Goal: Task Accomplishment & Management: Manage account settings

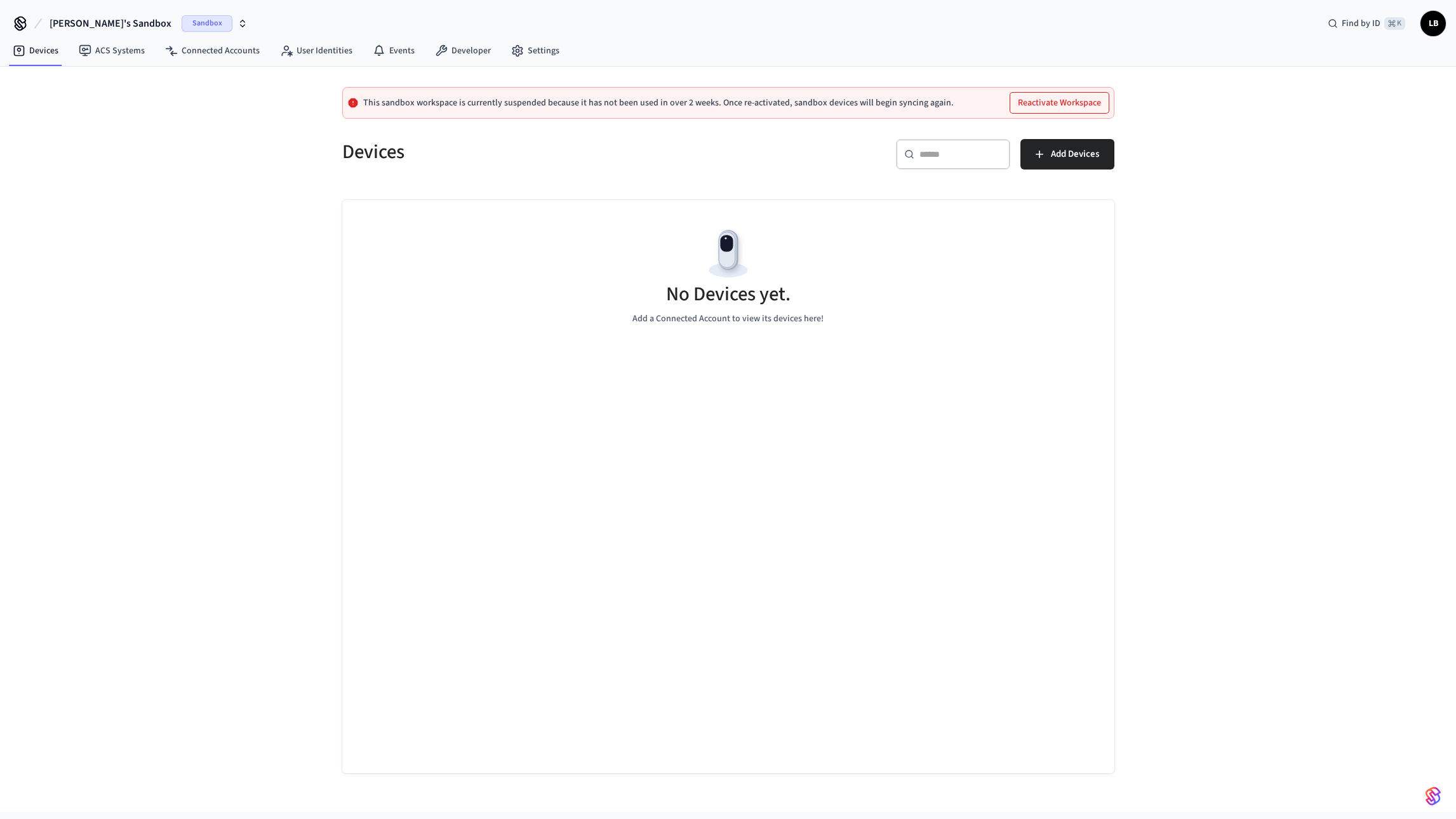
click at [115, 26] on span "[PERSON_NAME]'s Sandbox" at bounding box center [111, 24] width 122 height 15
click at [69, 81] on span "Grand Welcome Orange Beach & Perdido Key" at bounding box center [101, 81] width 170 height 13
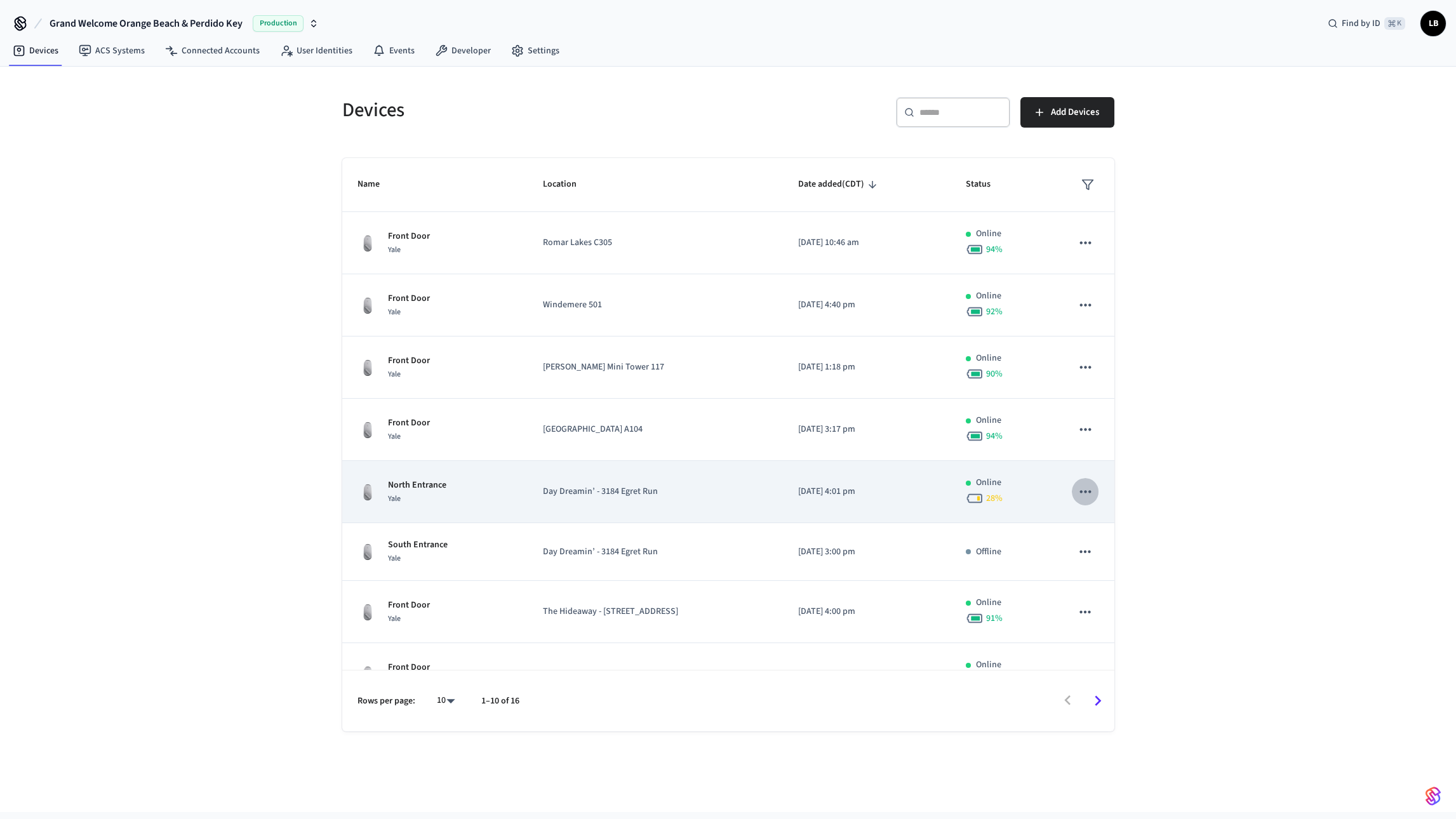
click at [1087, 491] on icon "sticky table" at bounding box center [1085, 492] width 11 height 3
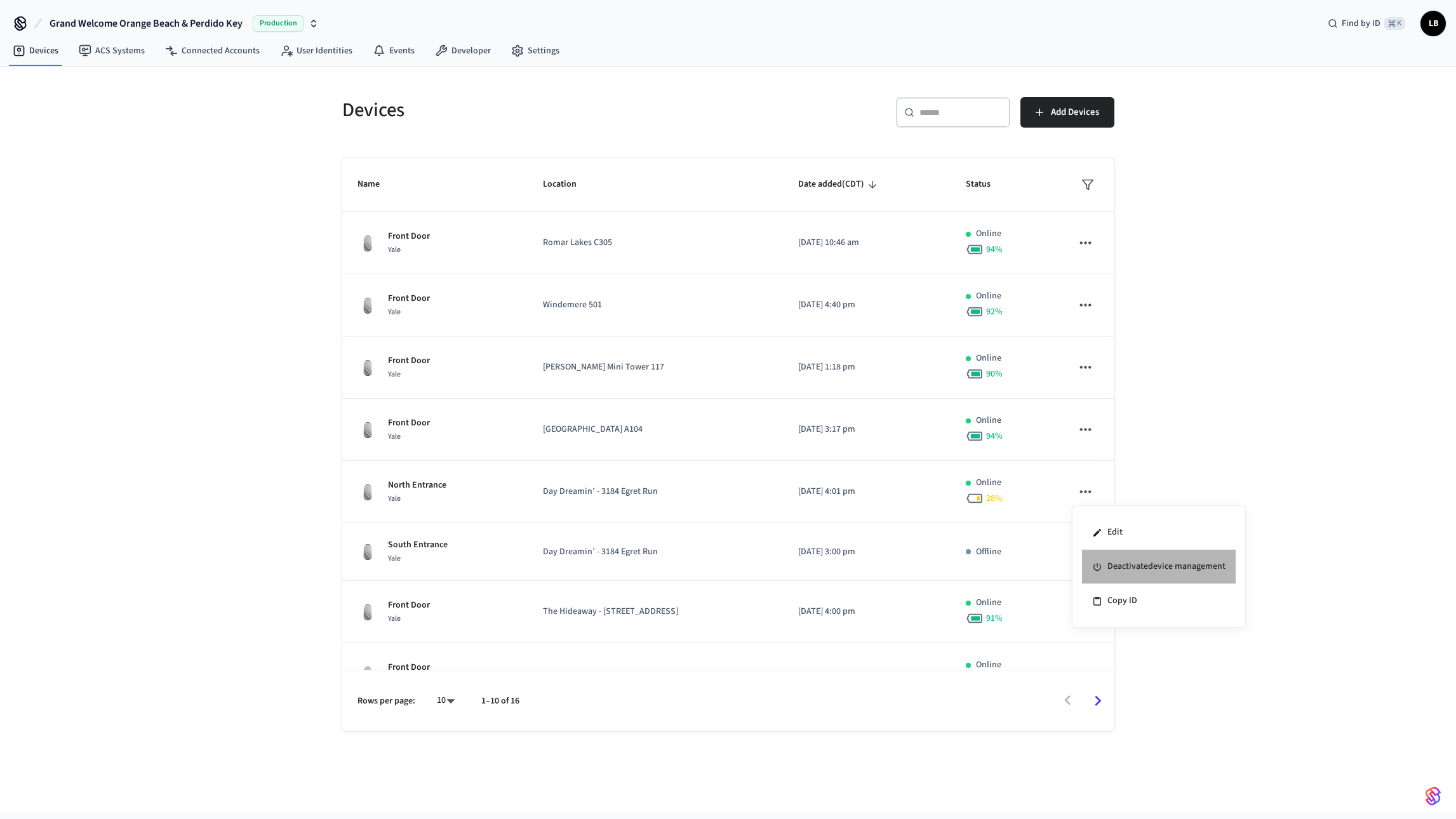
click at [1113, 572] on li "Deactivate device management" at bounding box center [1159, 567] width 154 height 35
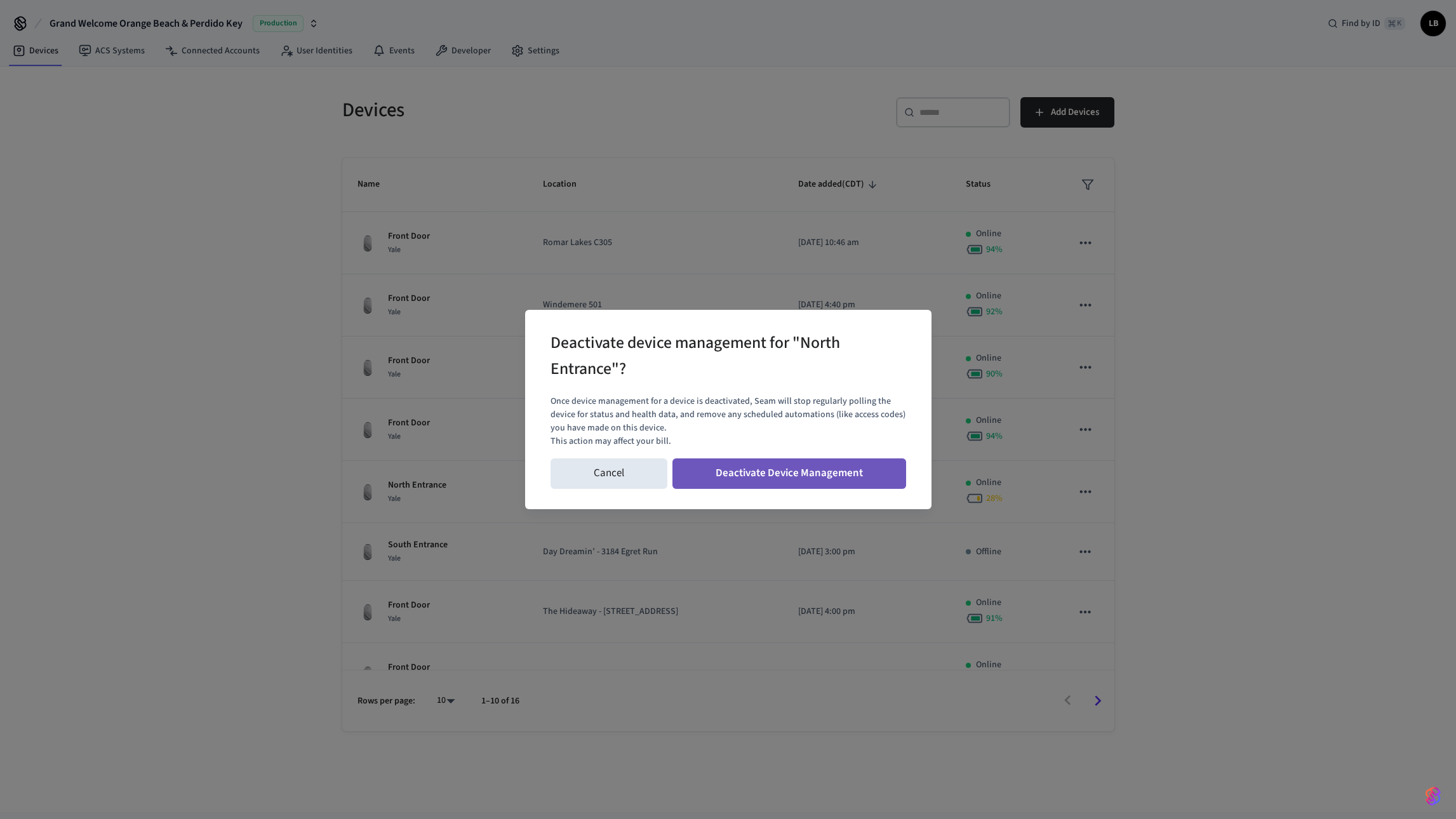
click at [812, 481] on button "Deactivate Device Management" at bounding box center [789, 474] width 234 height 30
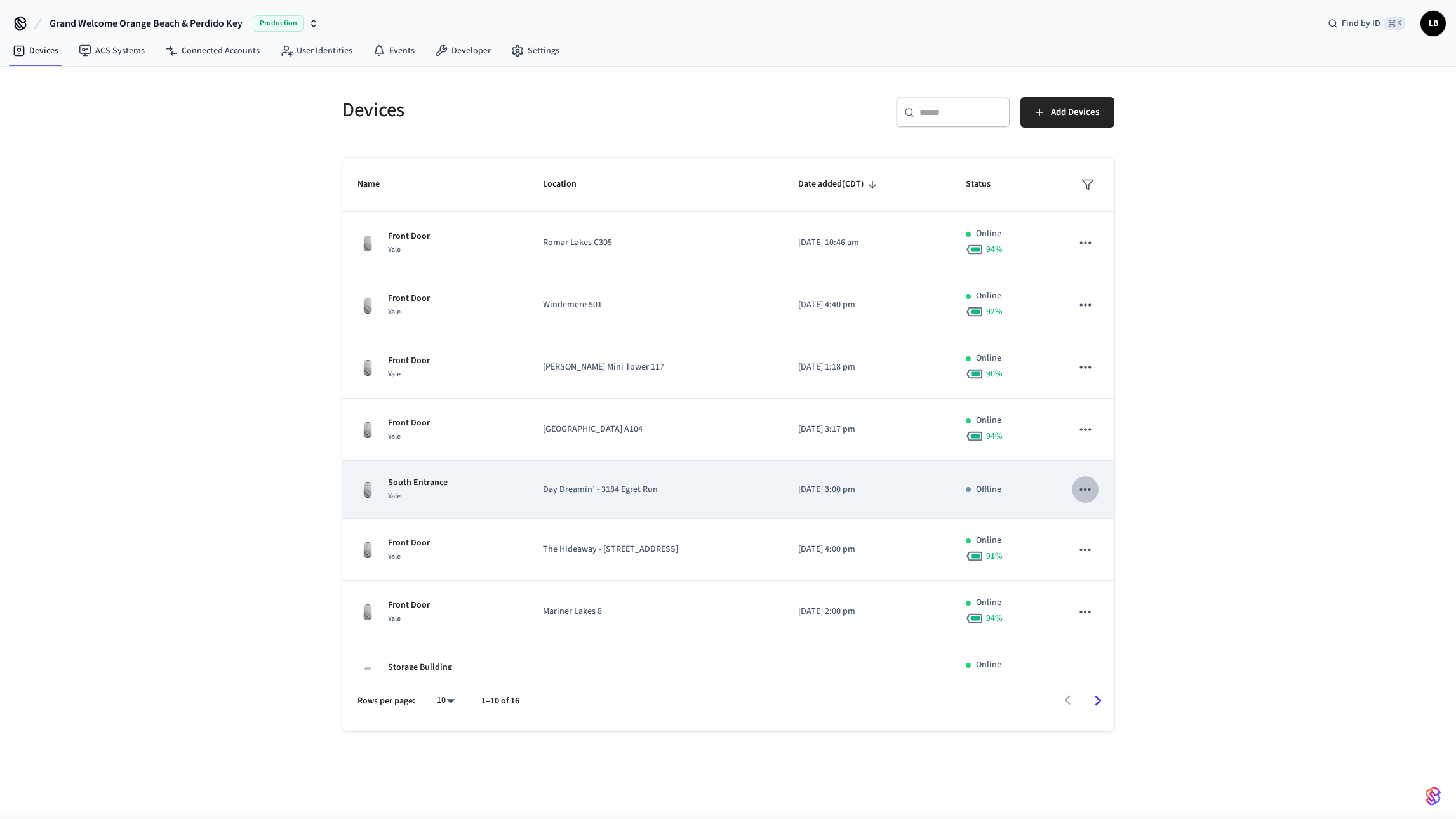
click at [1090, 487] on icon "sticky table" at bounding box center [1085, 490] width 17 height 17
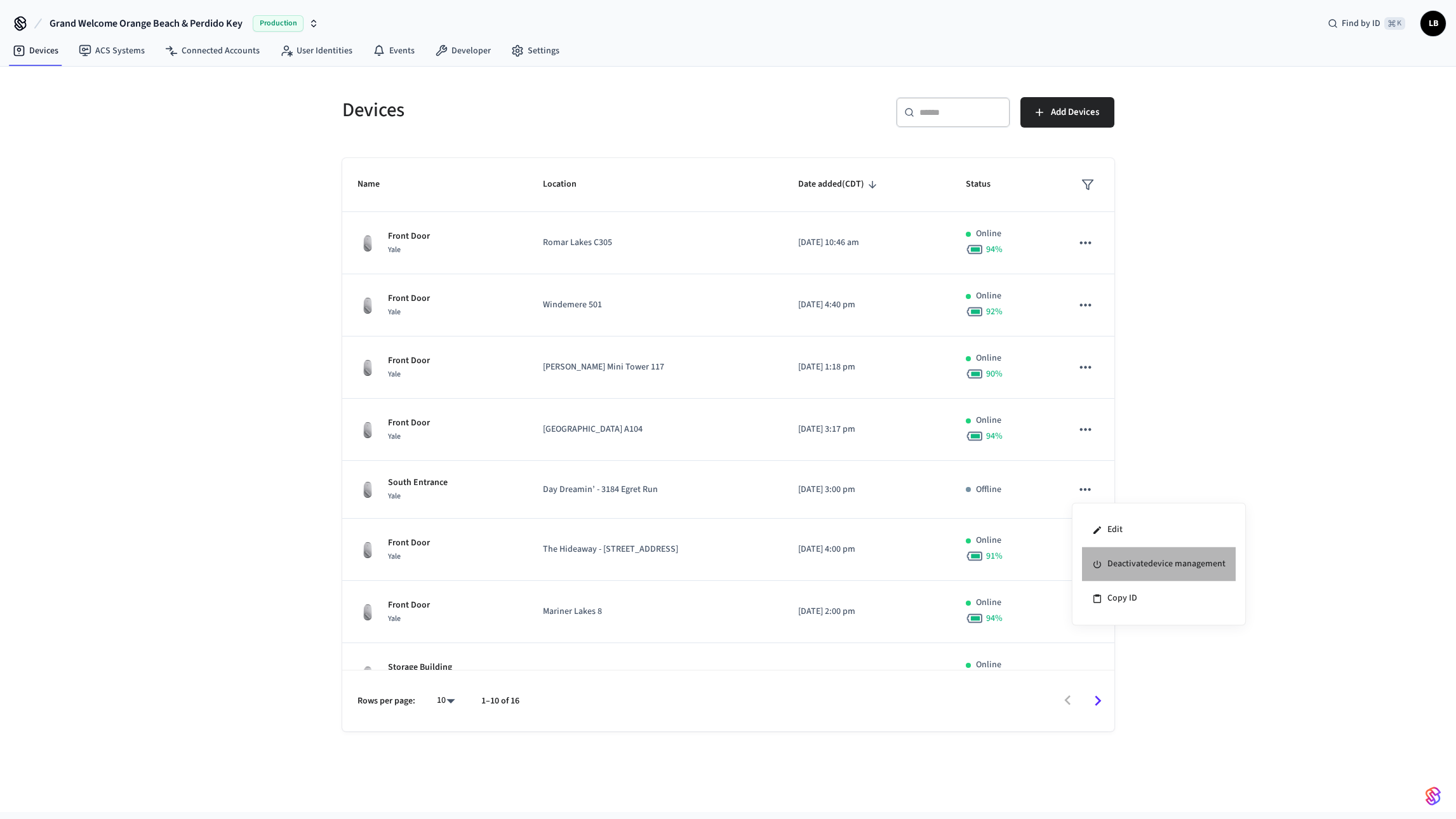
click at [1113, 568] on li "Deactivate device management" at bounding box center [1159, 564] width 154 height 35
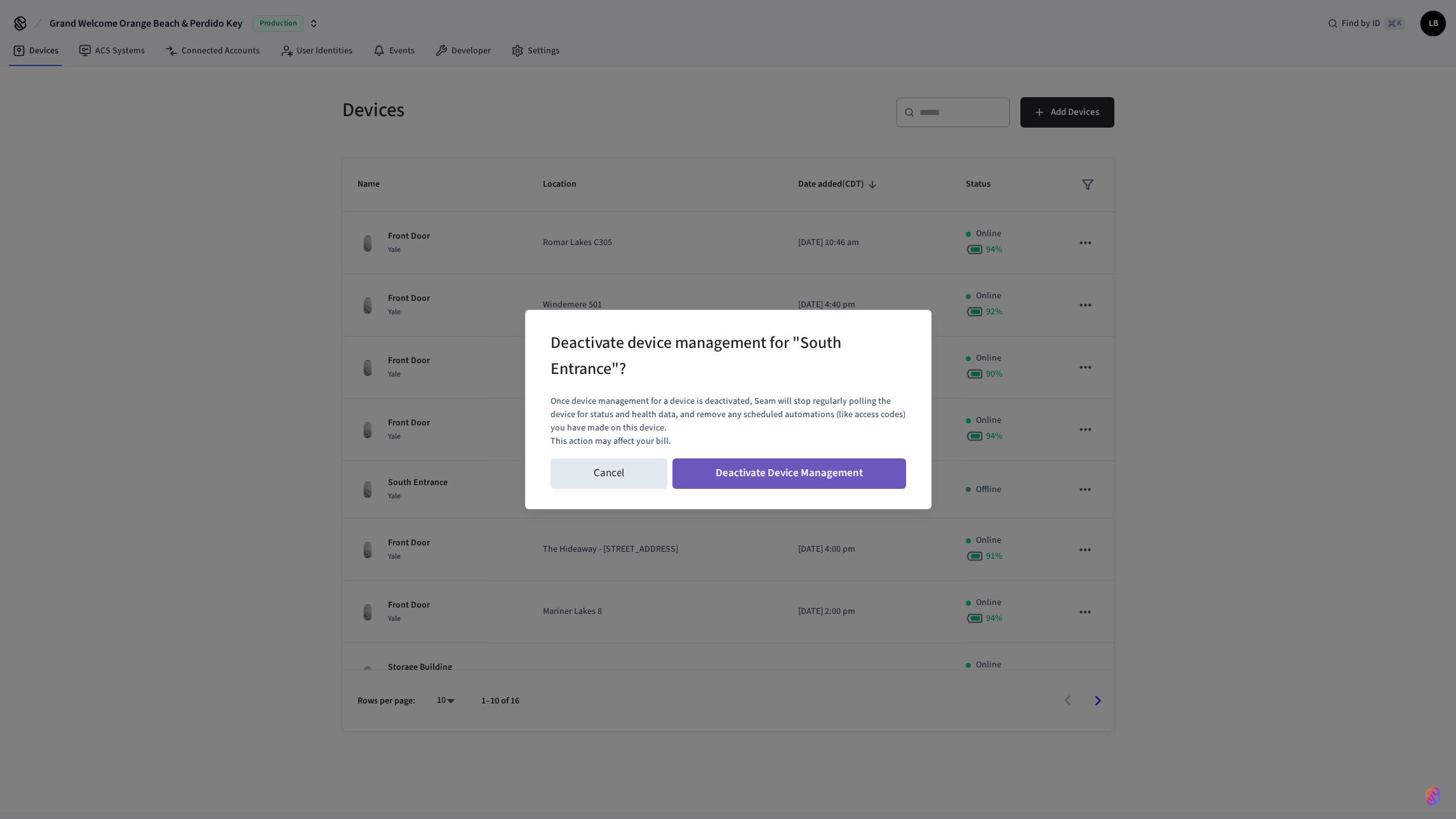
click at [895, 470] on button "Deactivate Device Management" at bounding box center [789, 474] width 234 height 30
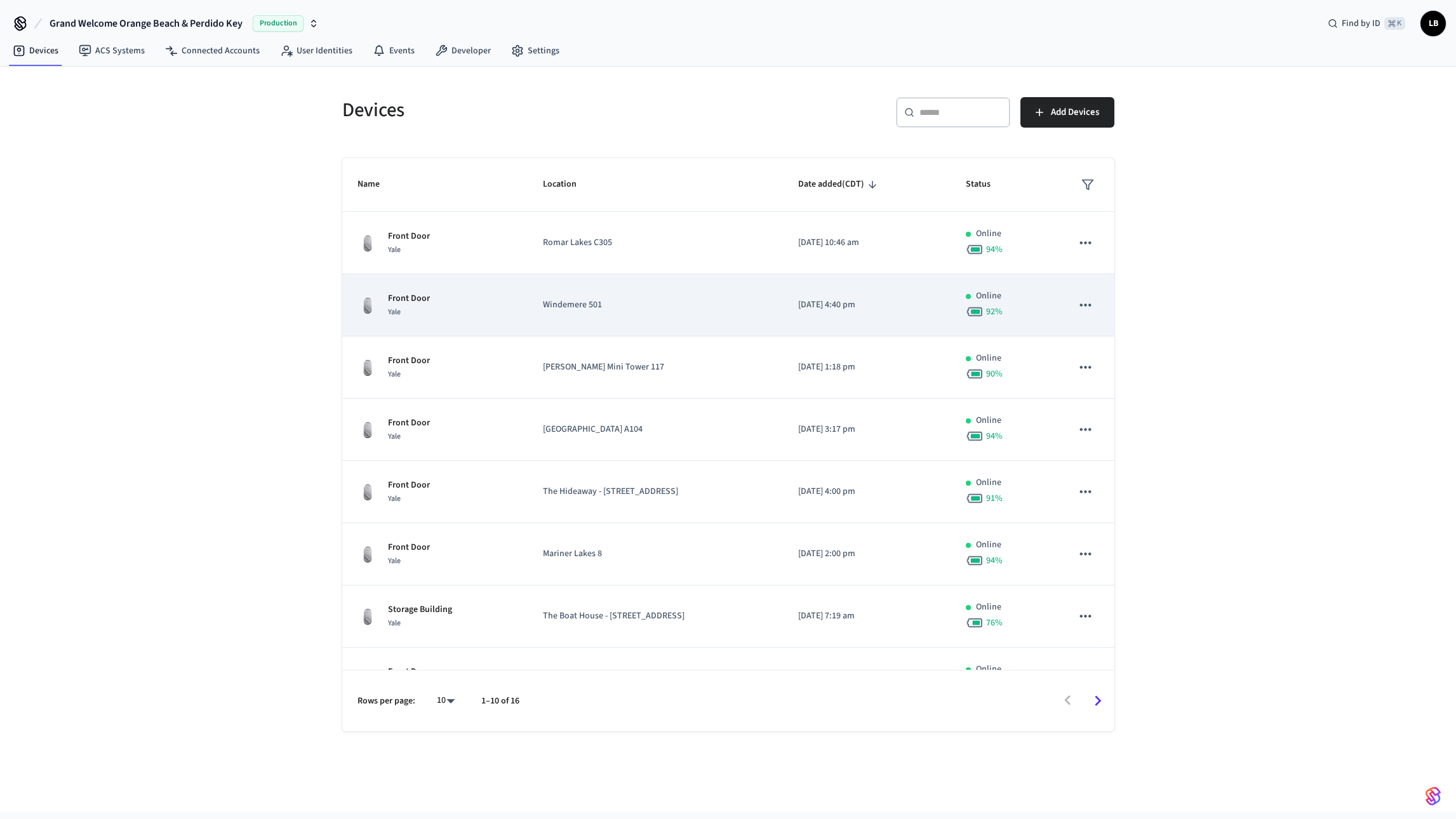
scroll to position [160, 0]
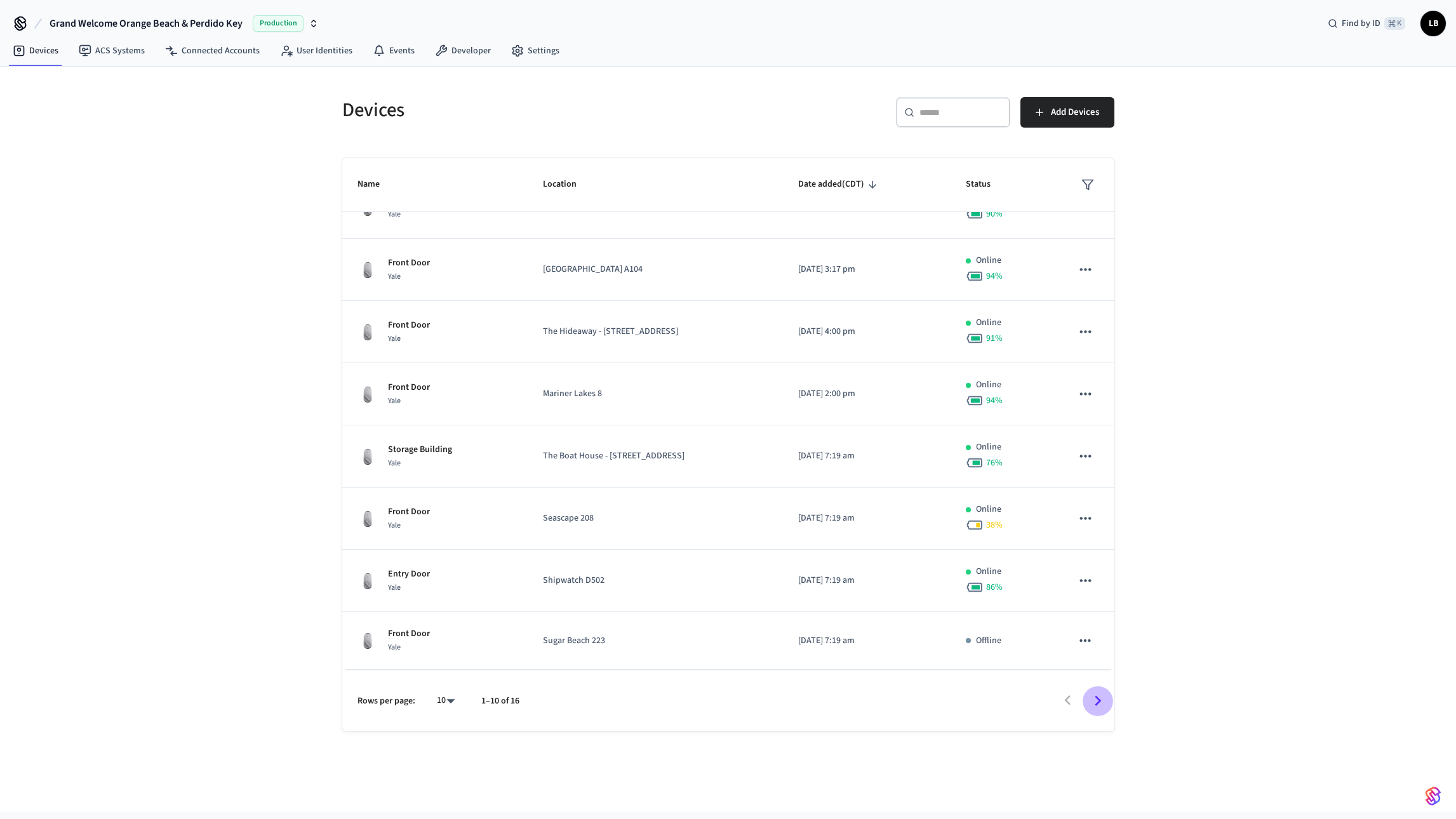
click at [1102, 705] on icon "Go to next page" at bounding box center [1097, 701] width 19 height 19
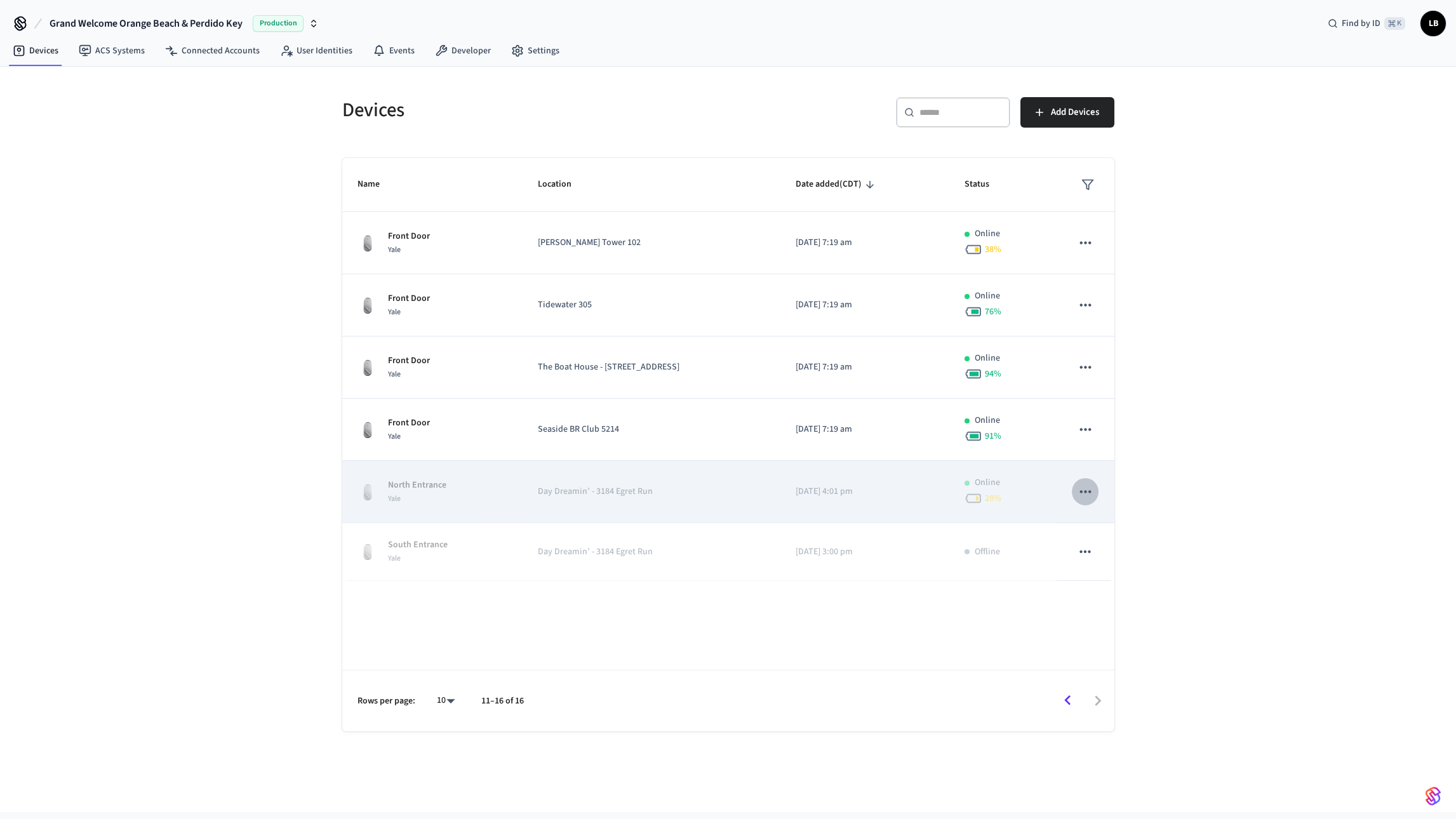
click at [1085, 496] on icon "sticky table" at bounding box center [1085, 492] width 17 height 17
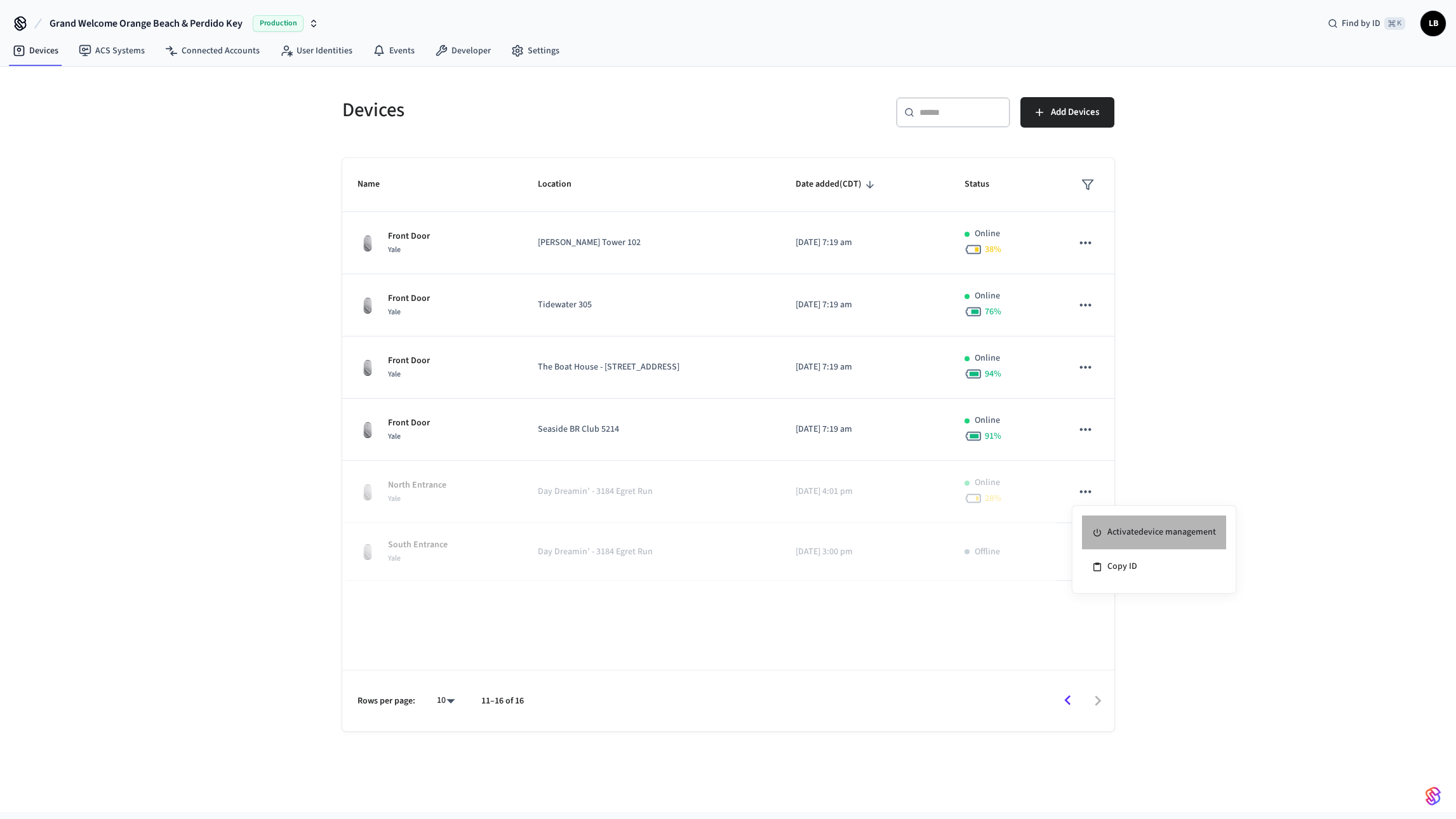
click at [1113, 541] on li "Activate device management" at bounding box center [1154, 533] width 144 height 35
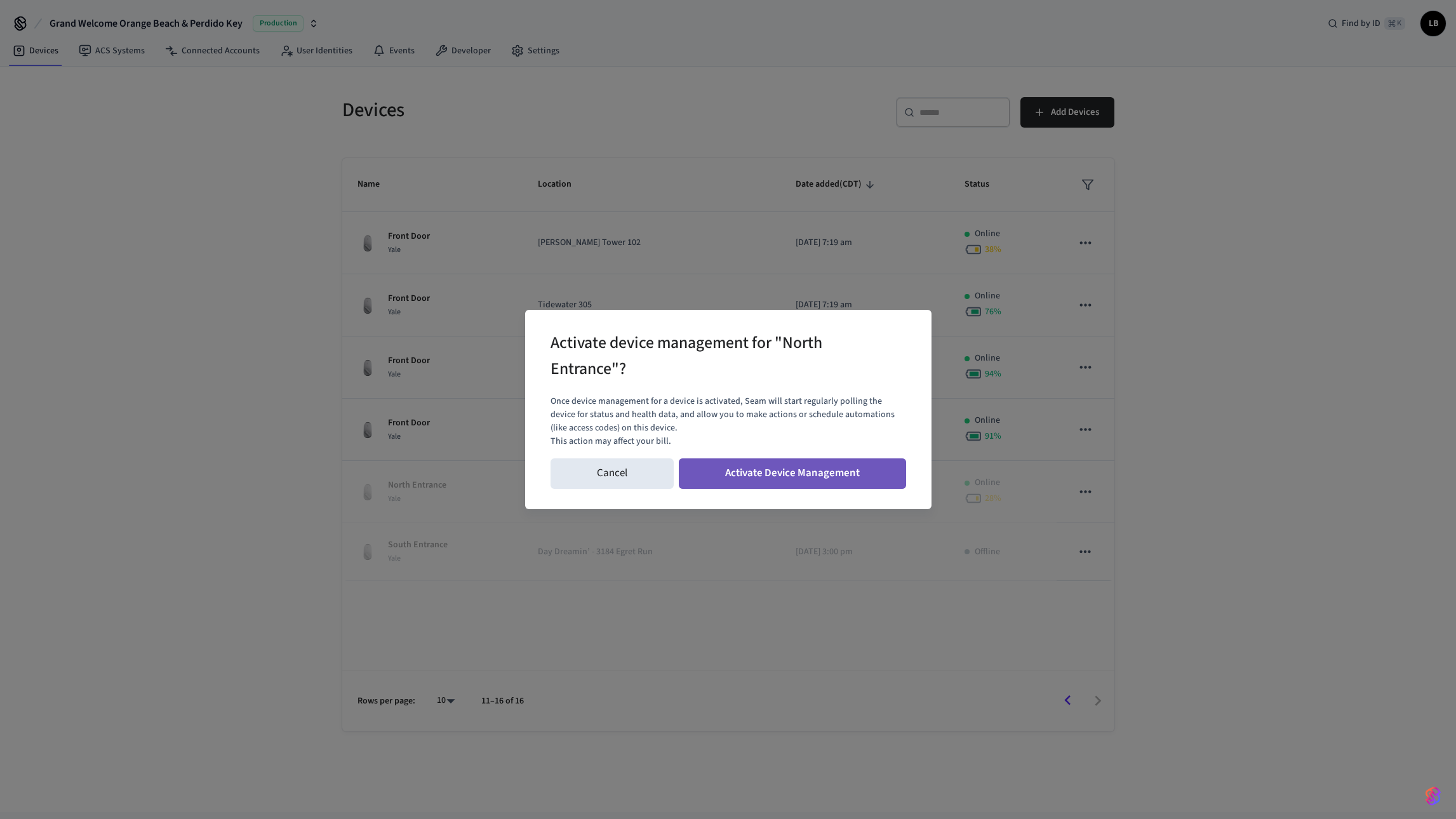
click at [863, 481] on button "Activate Device Management" at bounding box center [793, 474] width 228 height 30
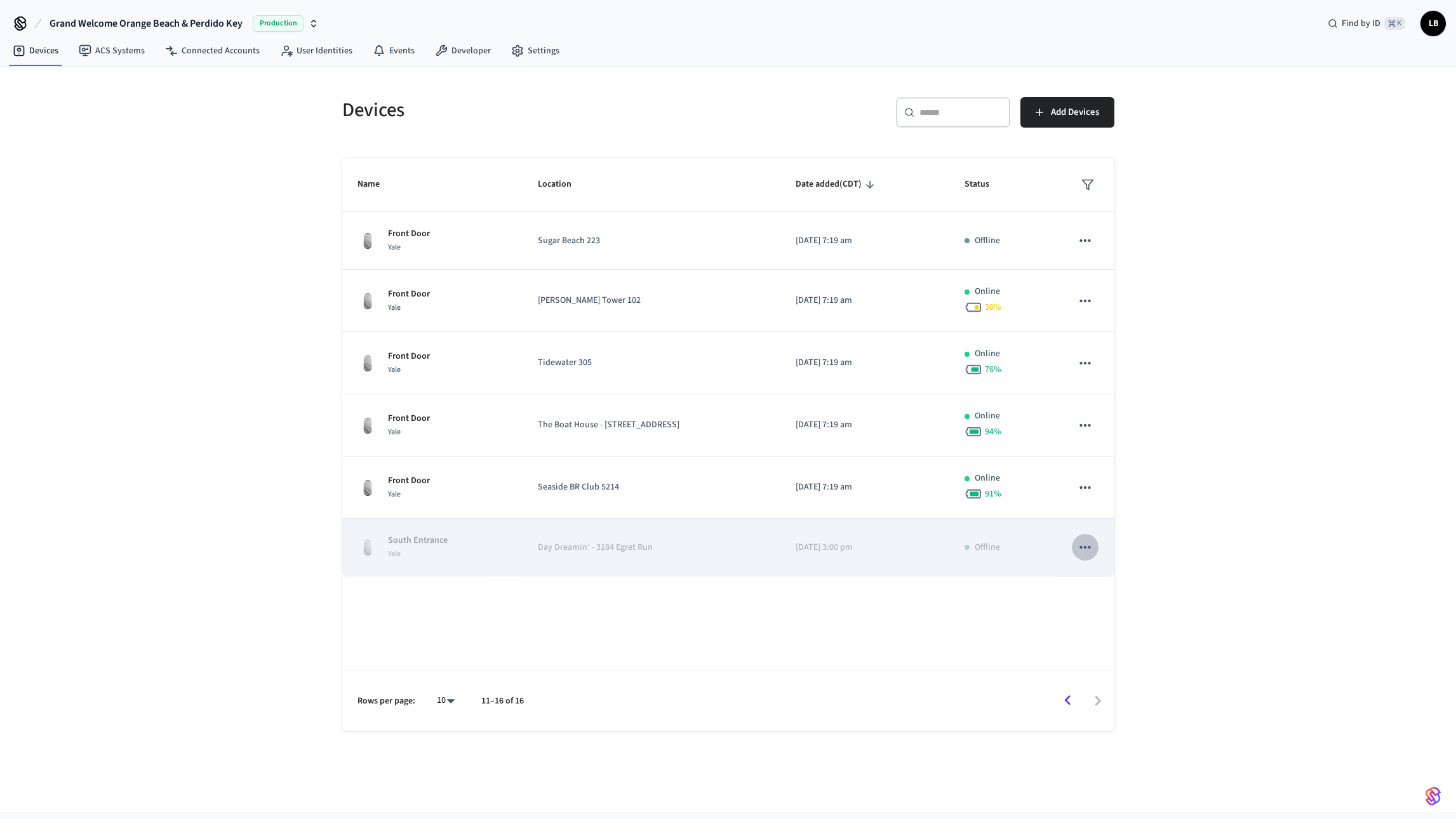
click at [1085, 549] on icon "sticky table" at bounding box center [1085, 547] width 17 height 17
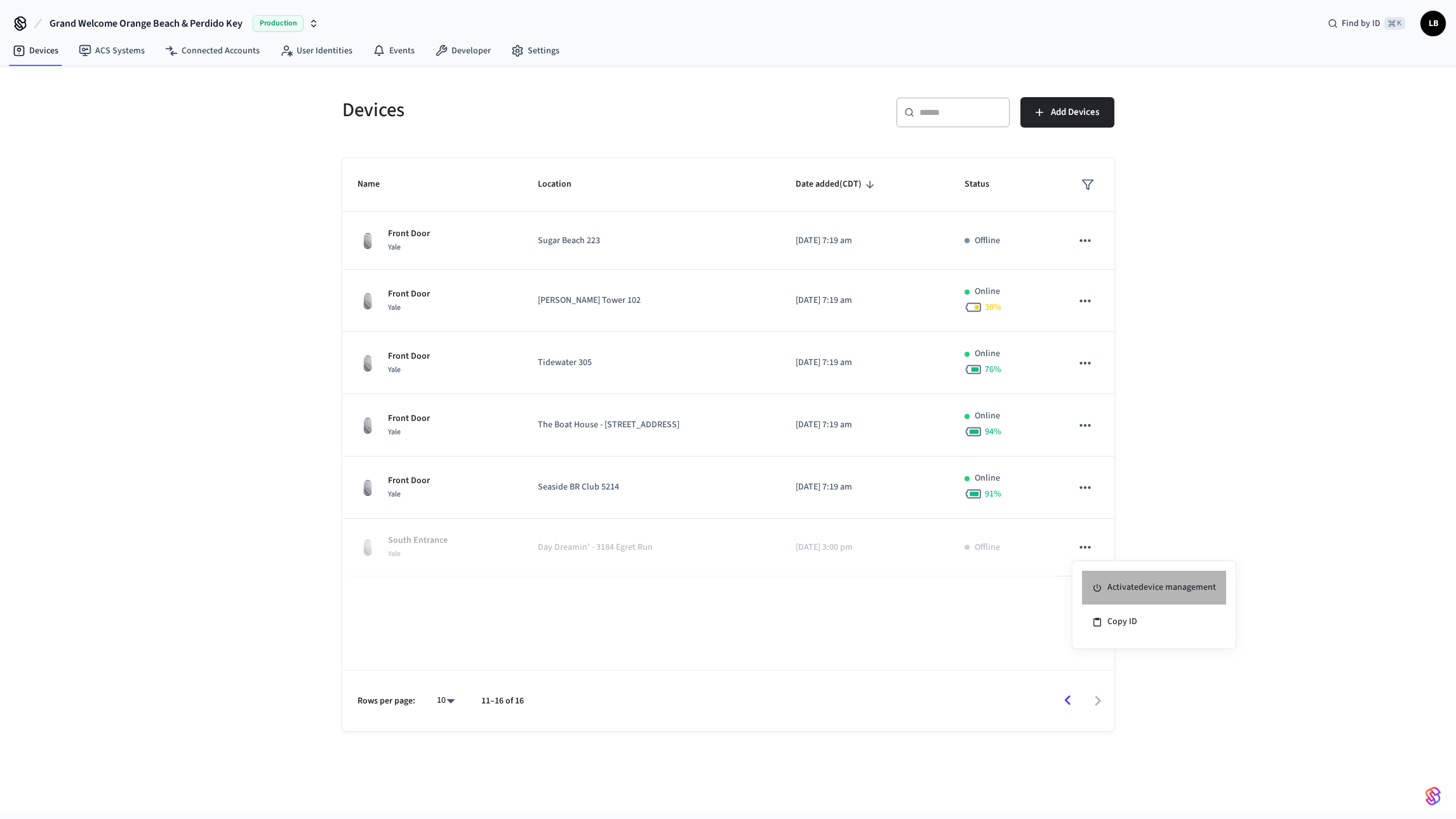
click at [1115, 582] on li "Activate device management" at bounding box center [1154, 588] width 144 height 35
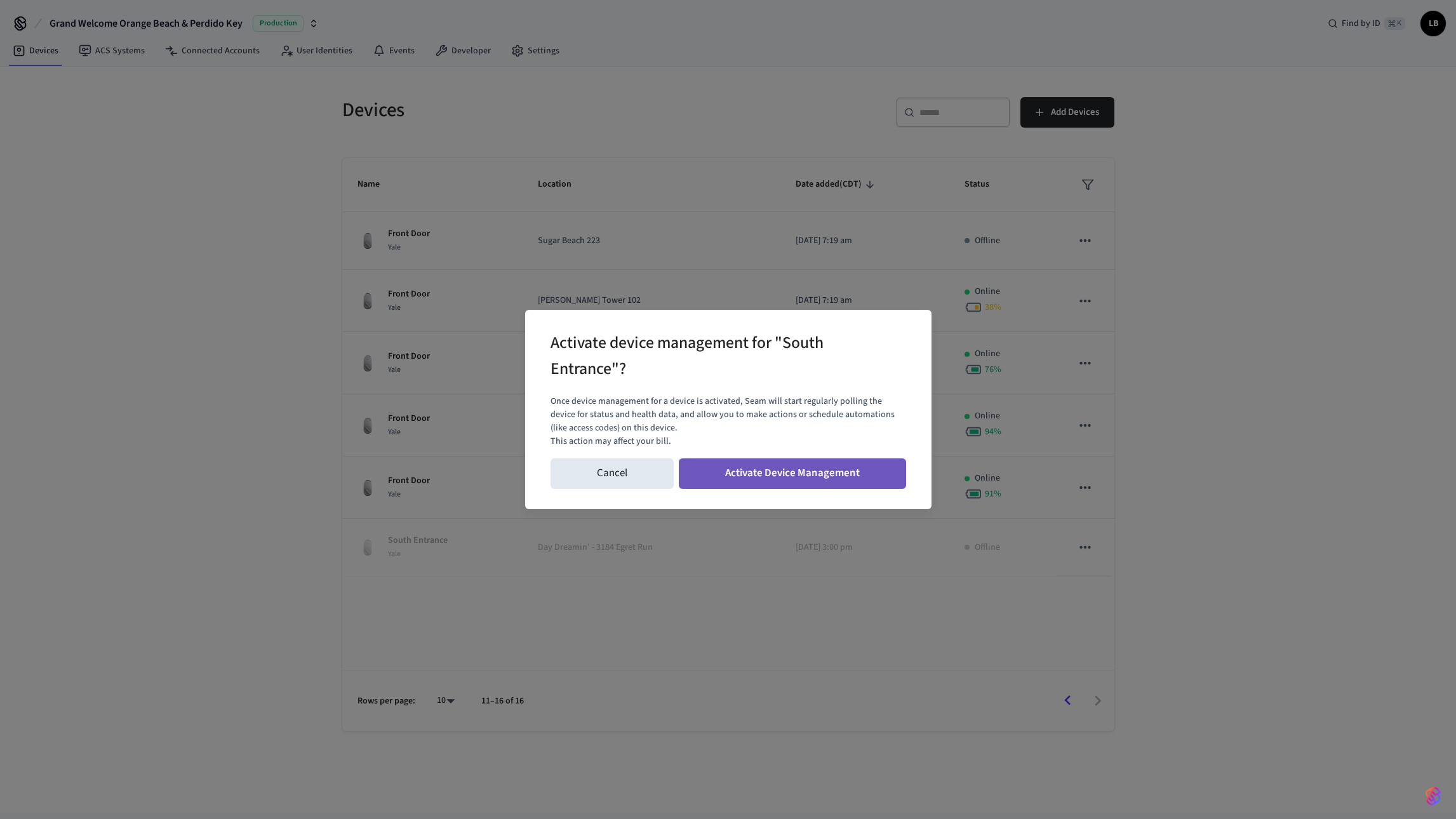
click at [818, 473] on button "Activate Device Management" at bounding box center [793, 474] width 228 height 30
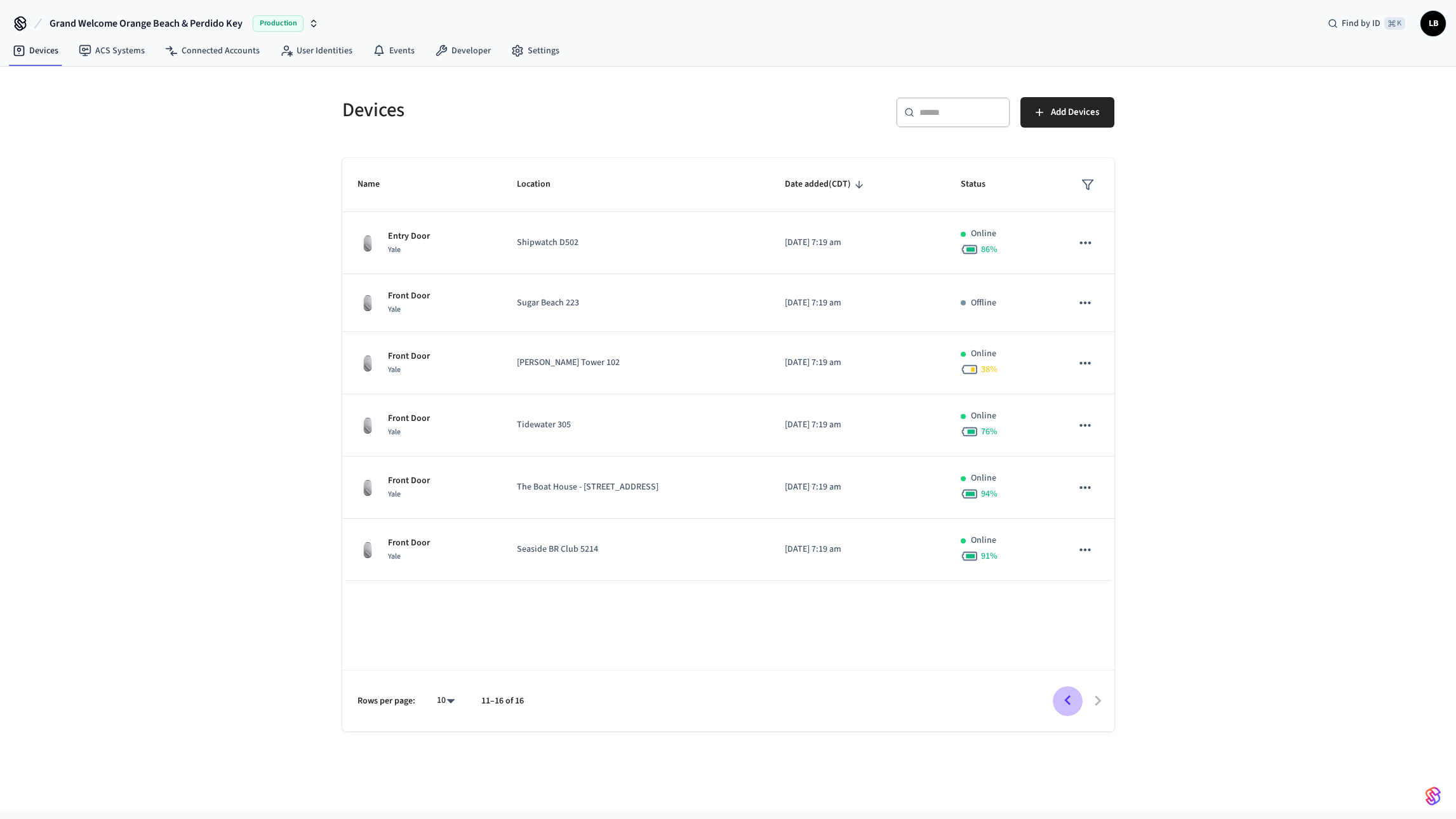
click at [1068, 707] on icon "Go to previous page" at bounding box center [1068, 701] width 19 height 19
